Goal: Find specific page/section: Find specific page/section

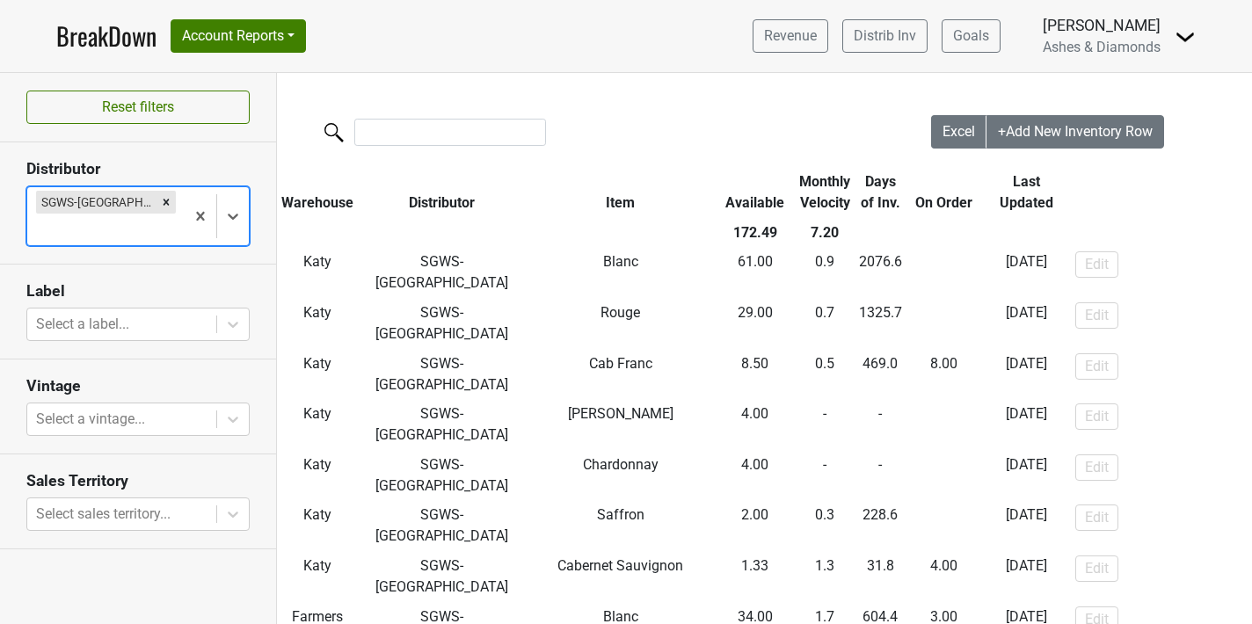
scroll to position [0, 4]
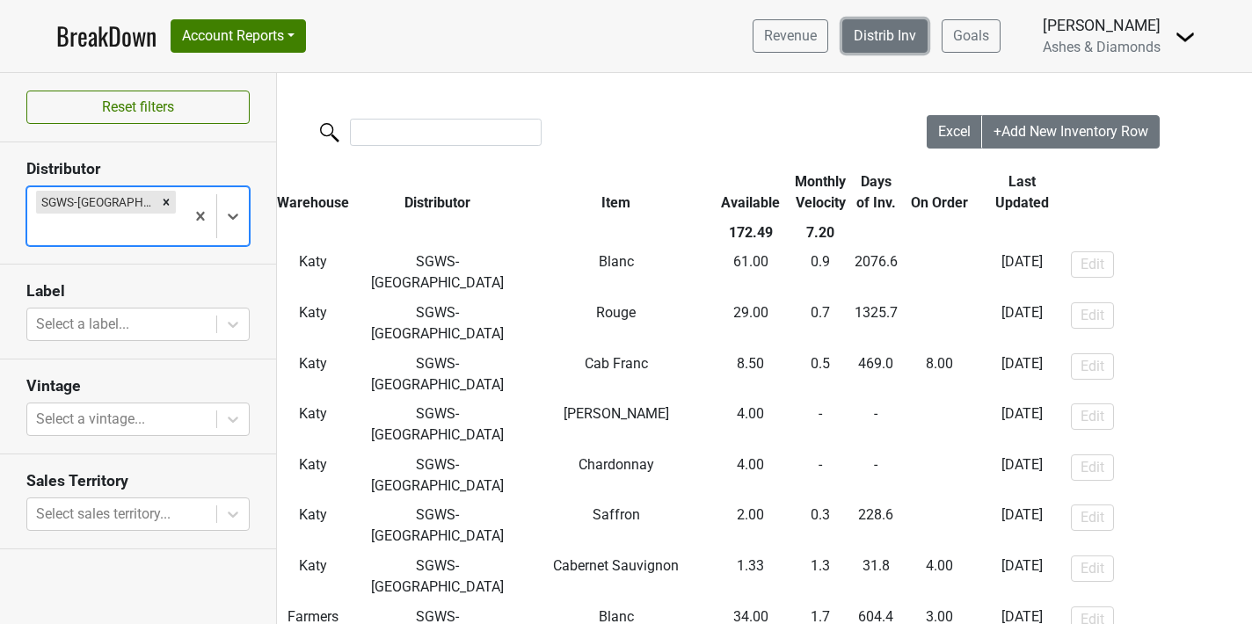
click at [888, 26] on link "Distrib Inv" at bounding box center [884, 35] width 85 height 33
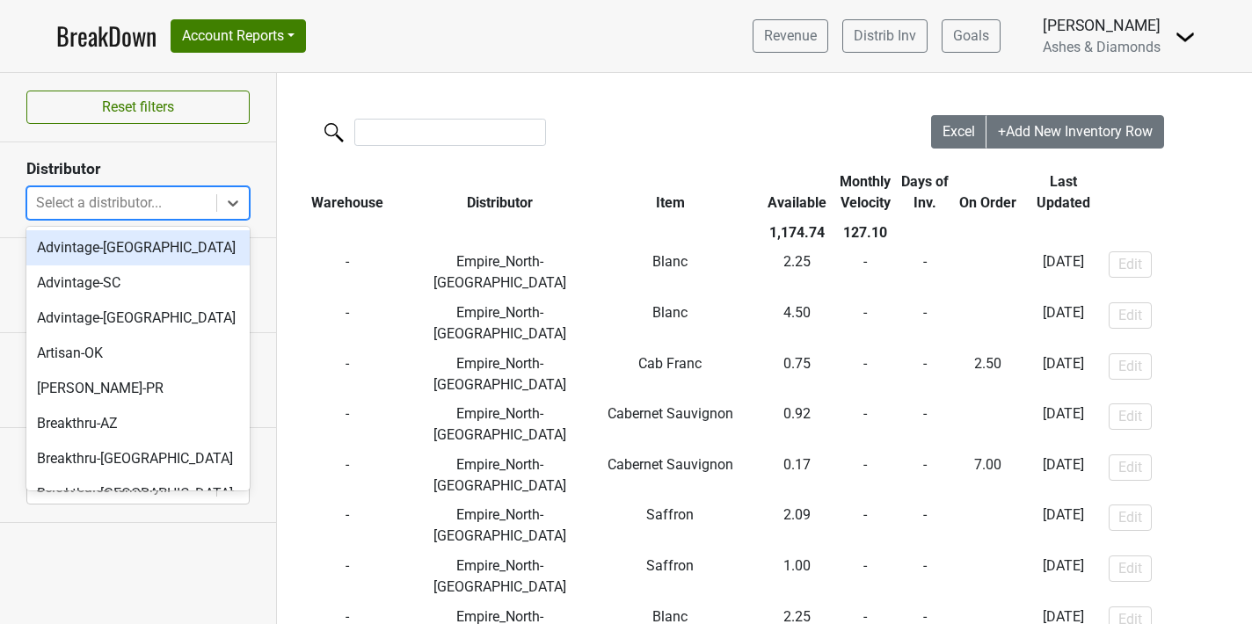
click at [83, 187] on div "Select a distributor..." at bounding box center [121, 203] width 189 height 32
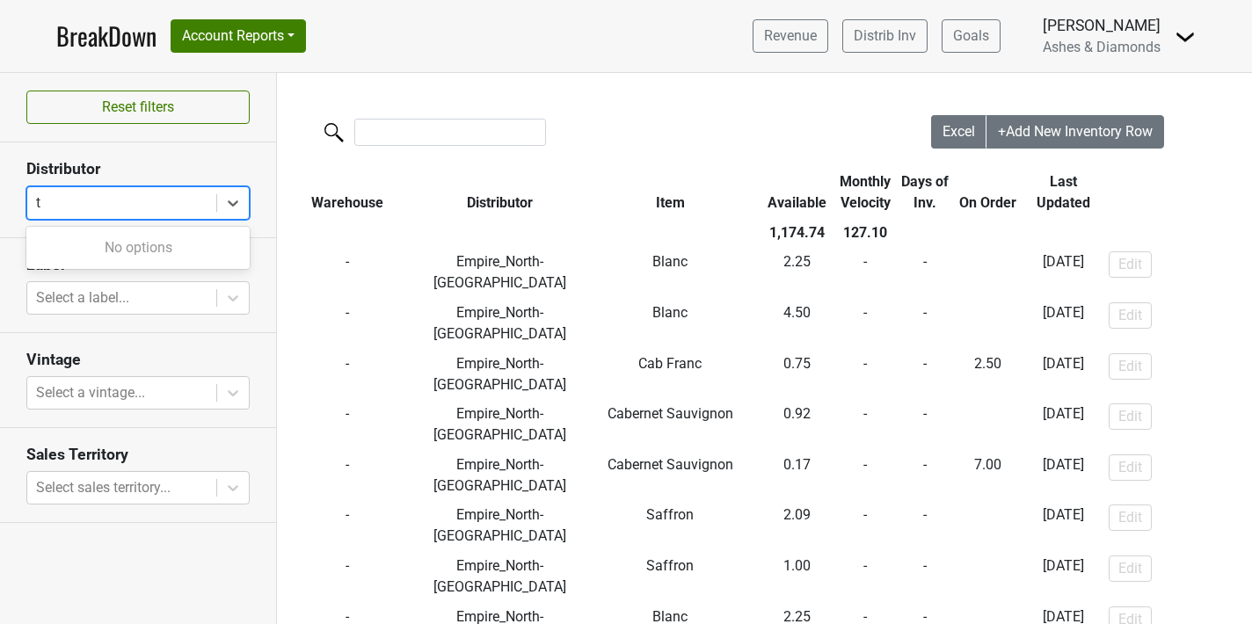
type input "tx"
